Goal: Obtain resource: Obtain resource

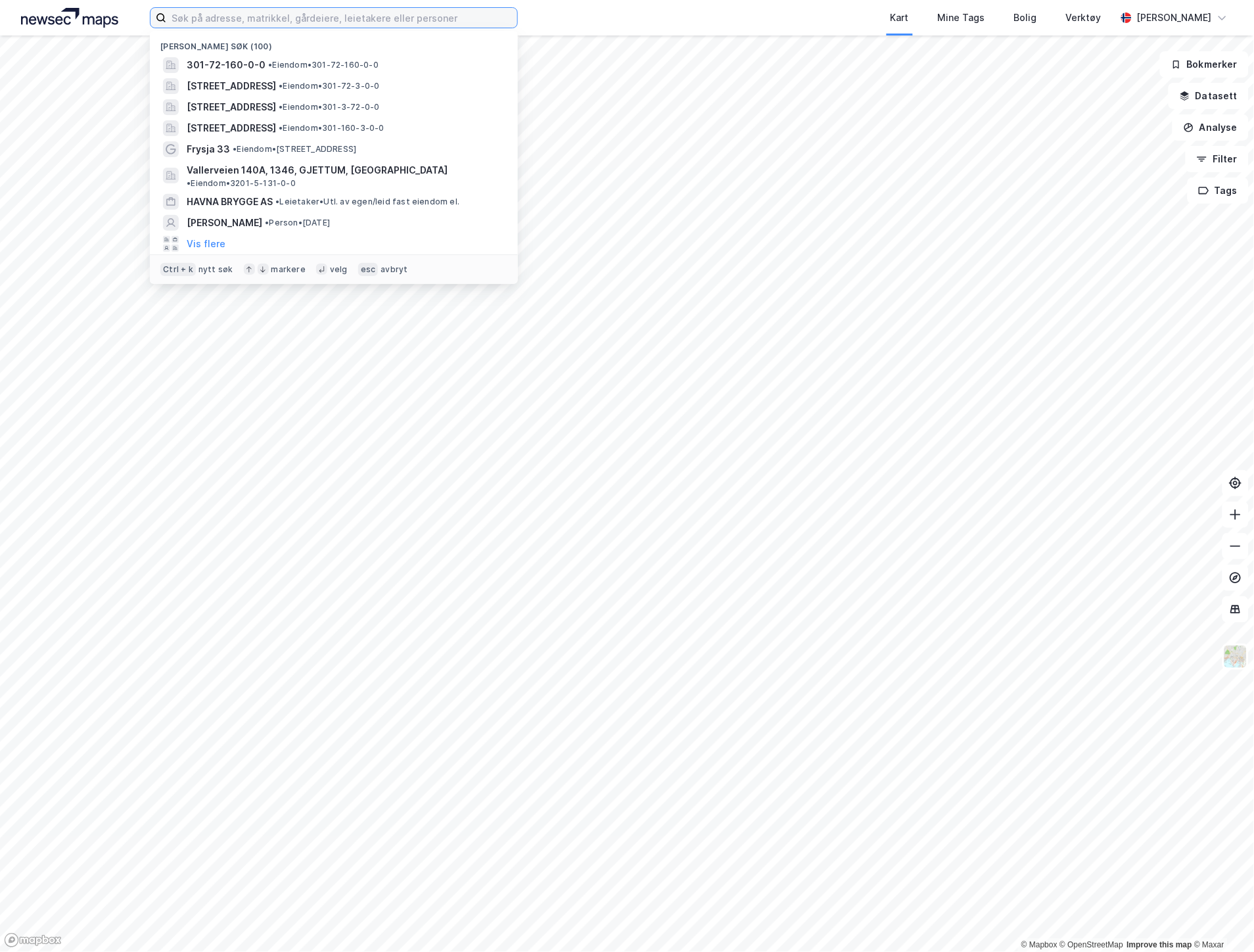
click at [208, 21] on input at bounding box center [342, 17] width 351 height 20
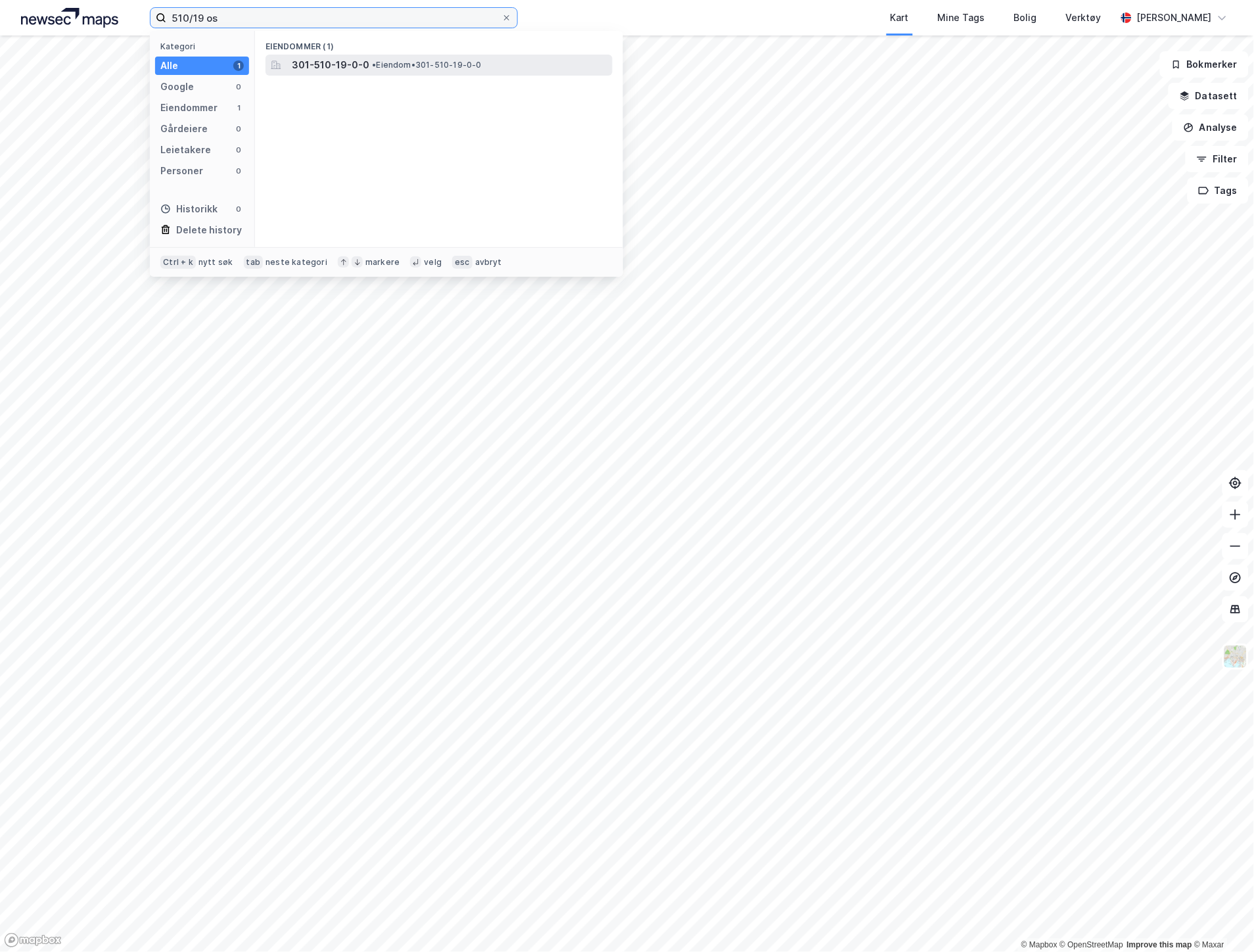
type input "510/19 os"
click at [311, 64] on span "301-510-19-0-0" at bounding box center [330, 65] width 77 height 16
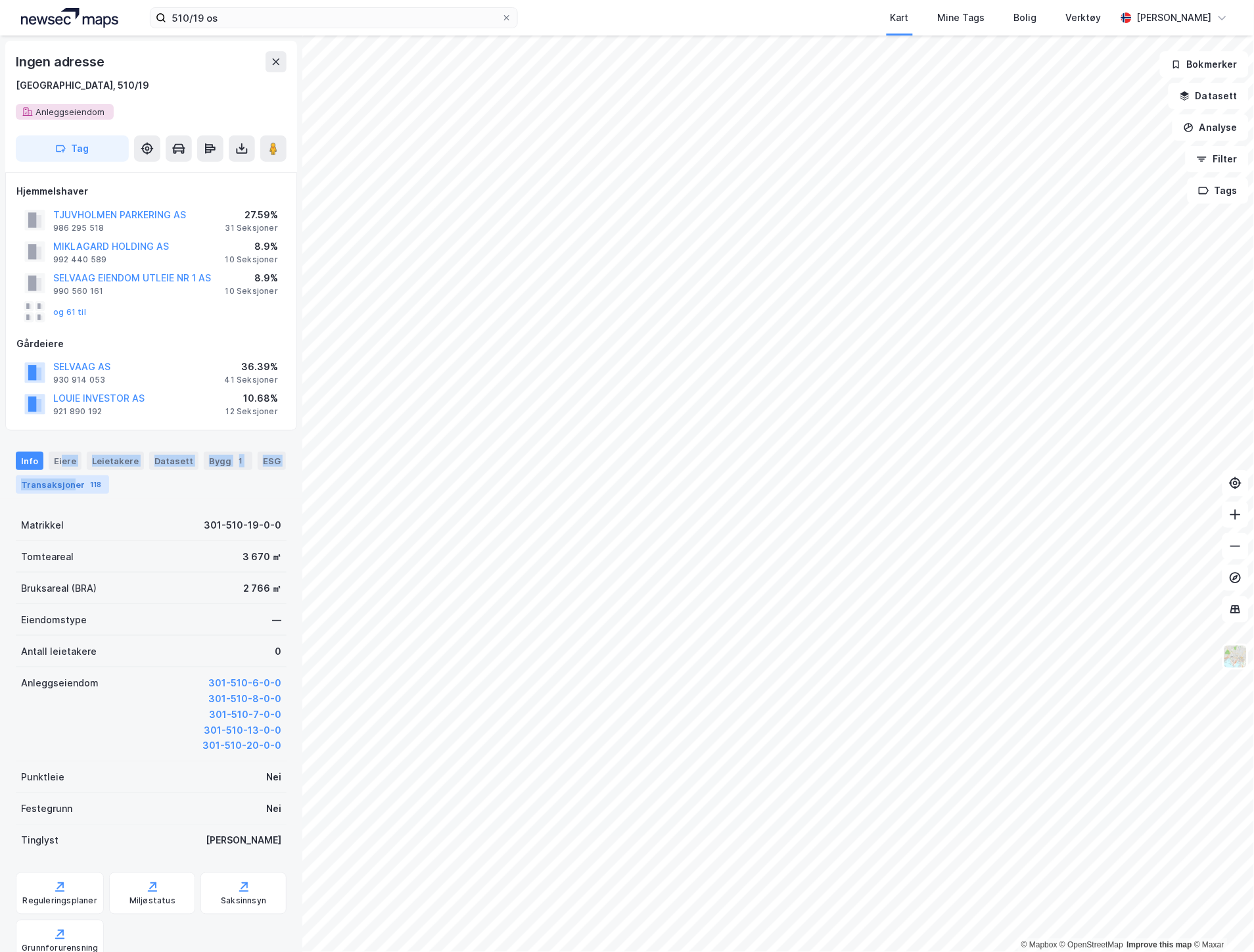
drag, startPoint x: 62, startPoint y: 461, endPoint x: 70, endPoint y: 478, distance: 18.8
click at [70, 478] on div "Info [PERSON_NAME] Datasett Bygg 1 ESG Transaksjoner 118" at bounding box center [151, 473] width 271 height 42
click at [69, 457] on div "Eiere" at bounding box center [65, 460] width 33 height 18
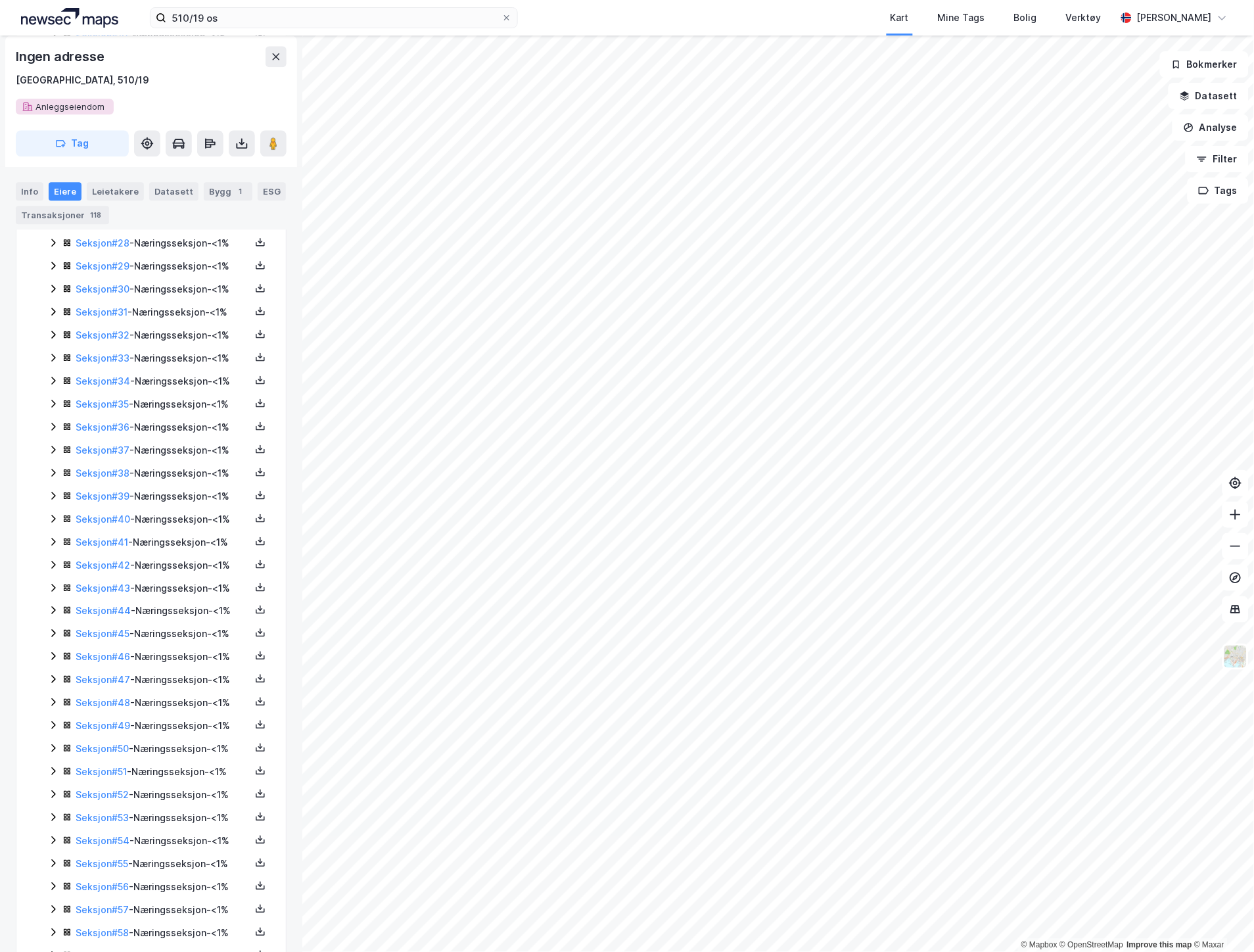
scroll to position [1095, 0]
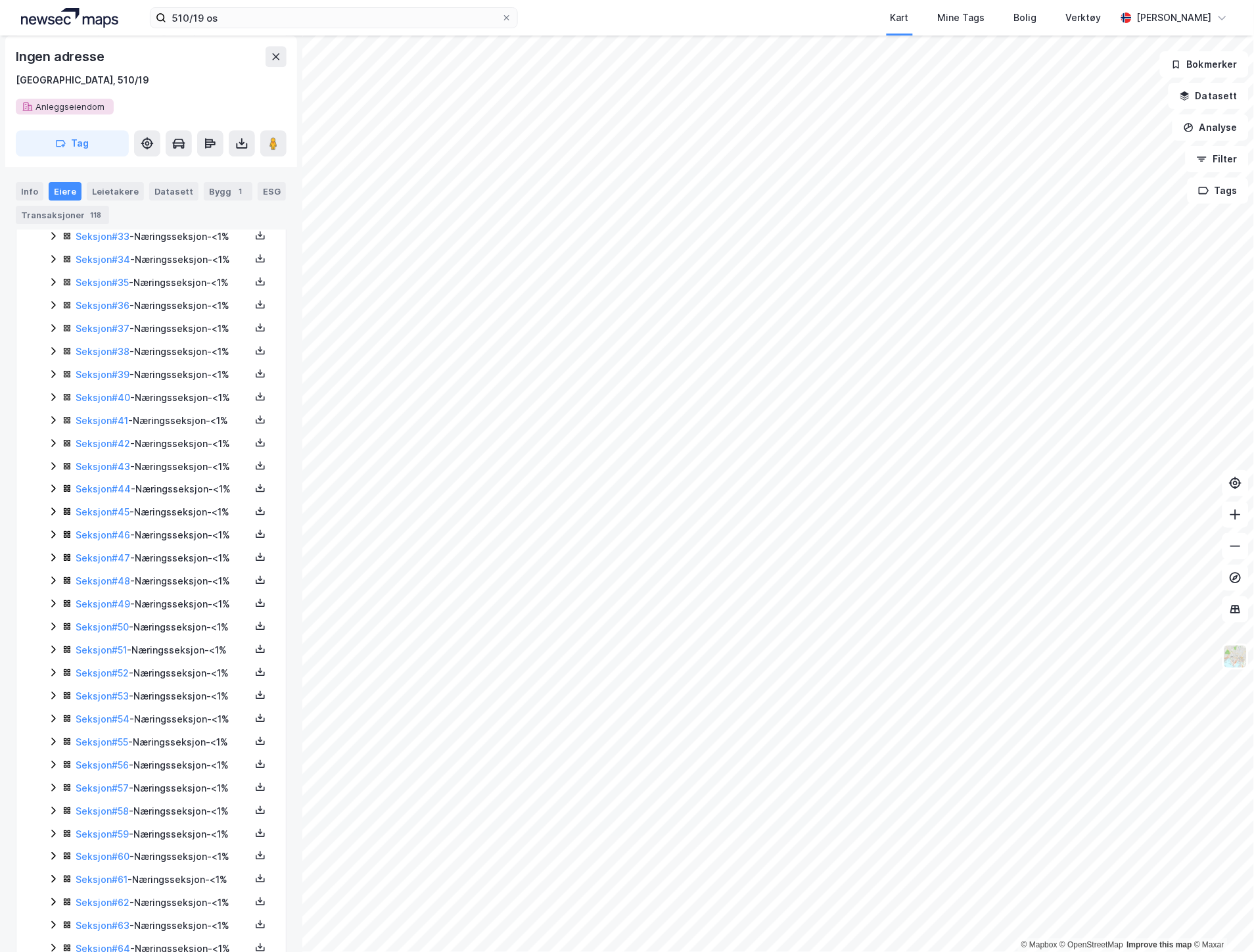
click at [53, 701] on icon at bounding box center [53, 695] width 10 height 10
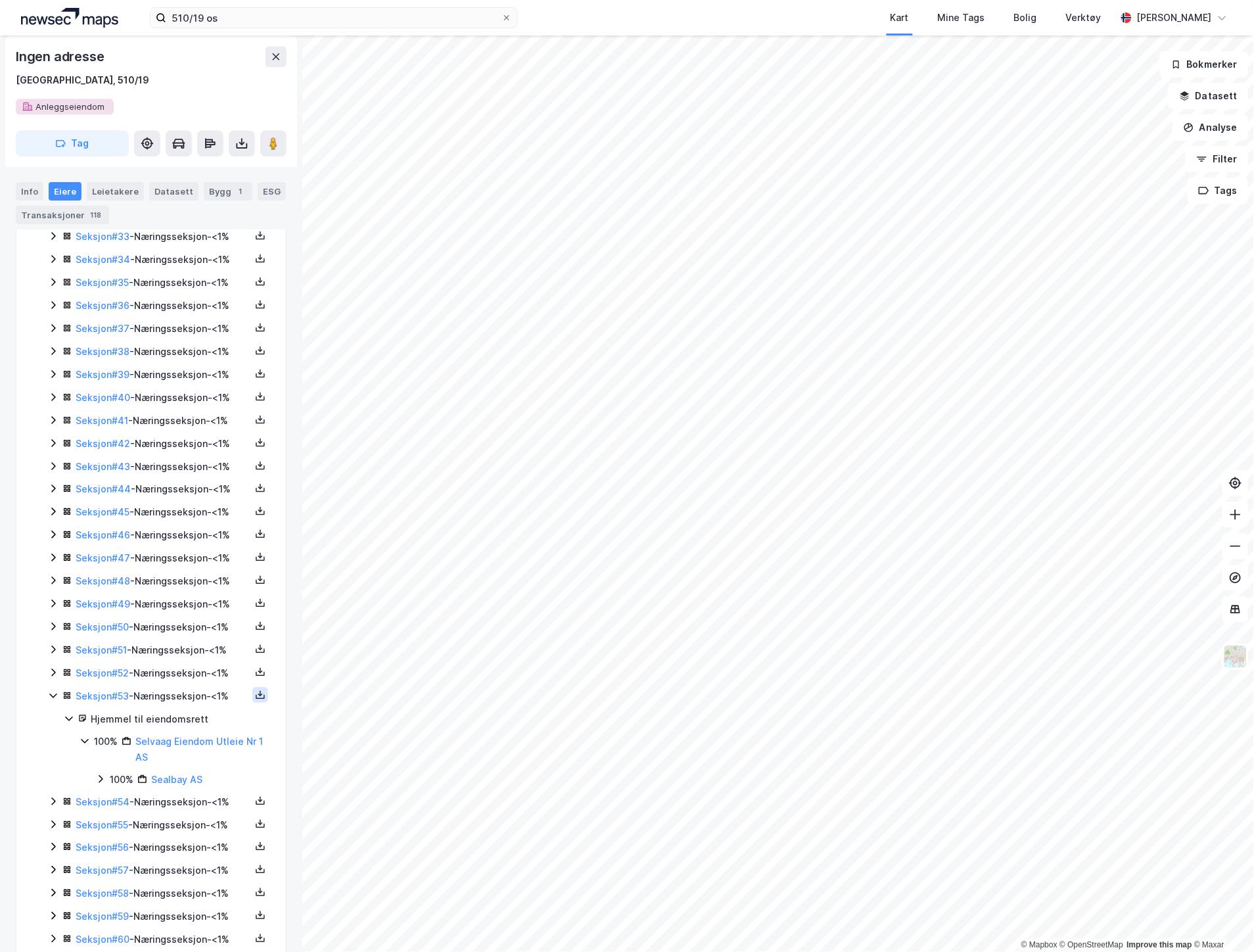
click at [255, 700] on icon at bounding box center [260, 694] width 10 height 10
click at [185, 663] on div "Grunnbok" at bounding box center [180, 655] width 44 height 16
click at [54, 828] on icon at bounding box center [53, 824] width 4 height 8
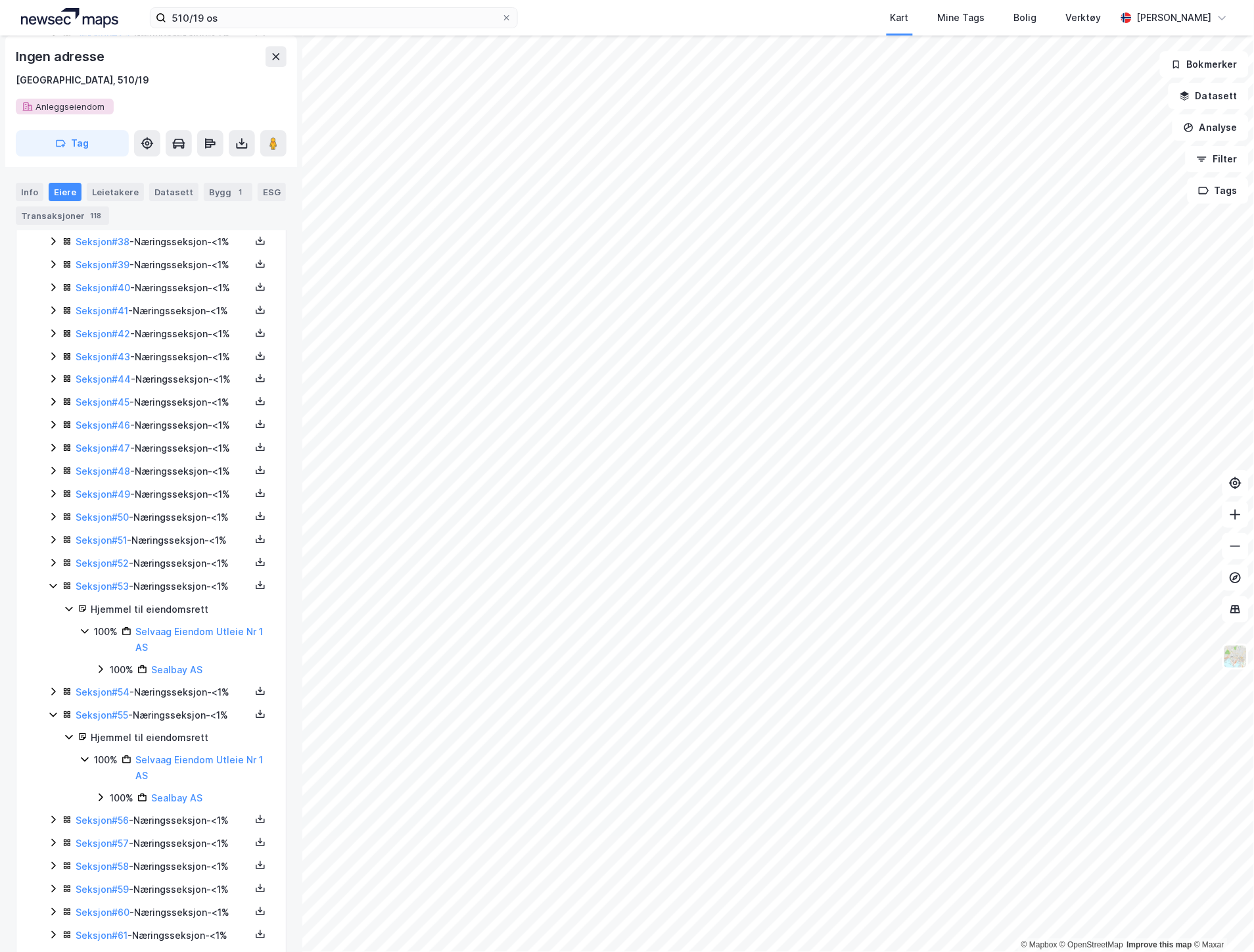
scroll to position [1338, 0]
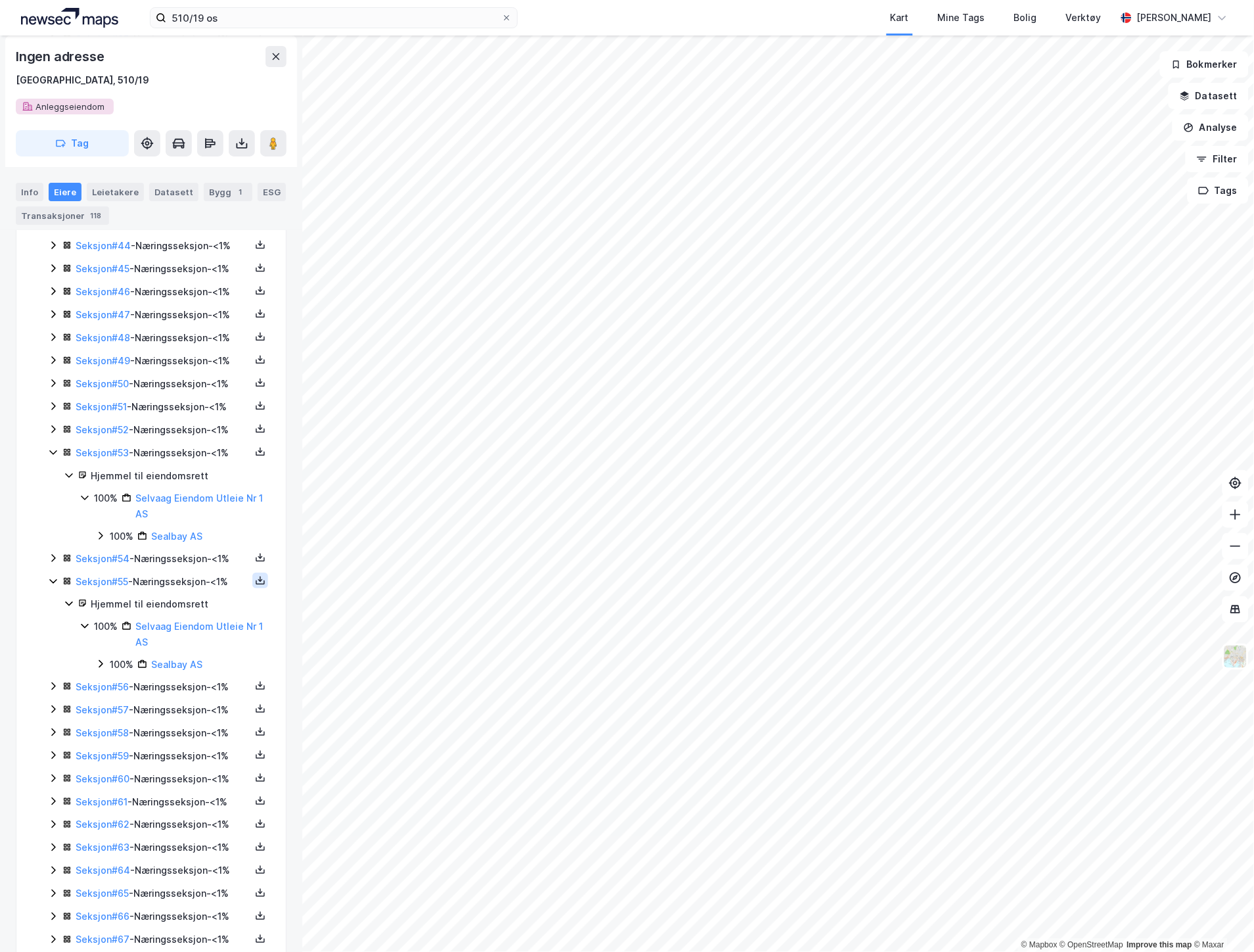
click at [258, 582] on icon at bounding box center [260, 580] width 4 height 3
click at [161, 549] on div "Grunnbok" at bounding box center [180, 541] width 44 height 16
